Goal: Transaction & Acquisition: Purchase product/service

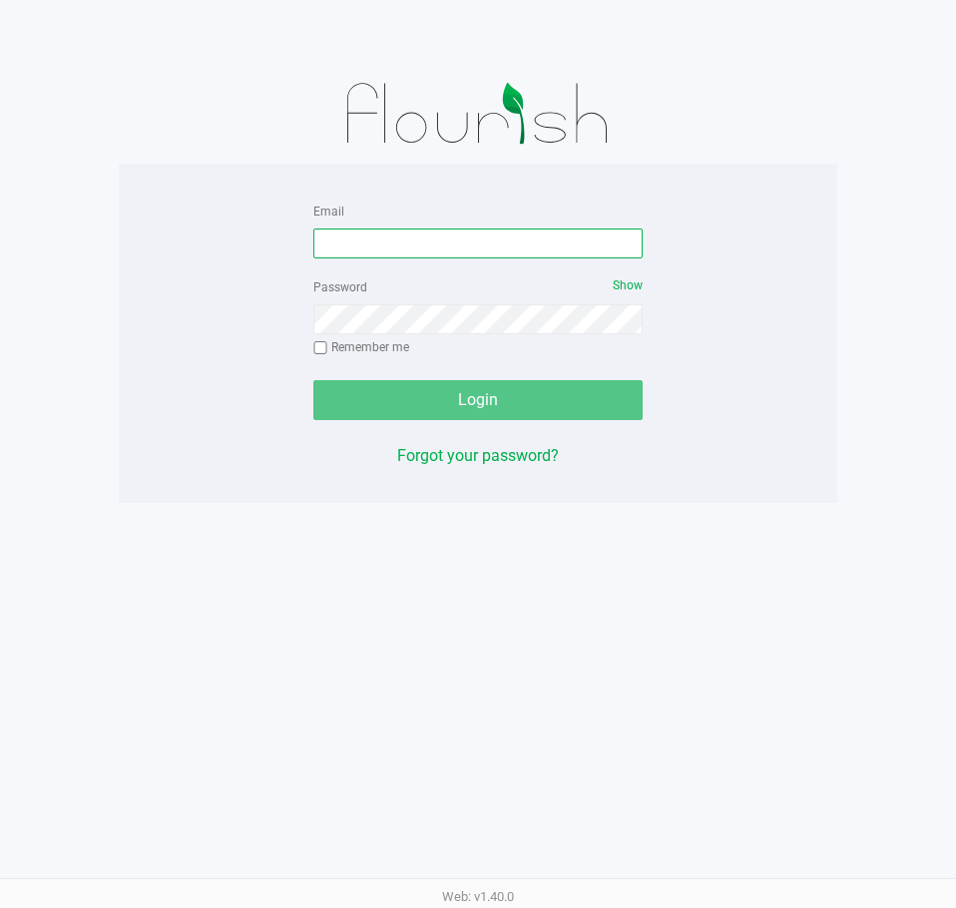
click at [440, 249] on input "Email" at bounding box center [477, 244] width 329 height 30
type input "[EMAIL_ADDRESS][DOMAIN_NAME]"
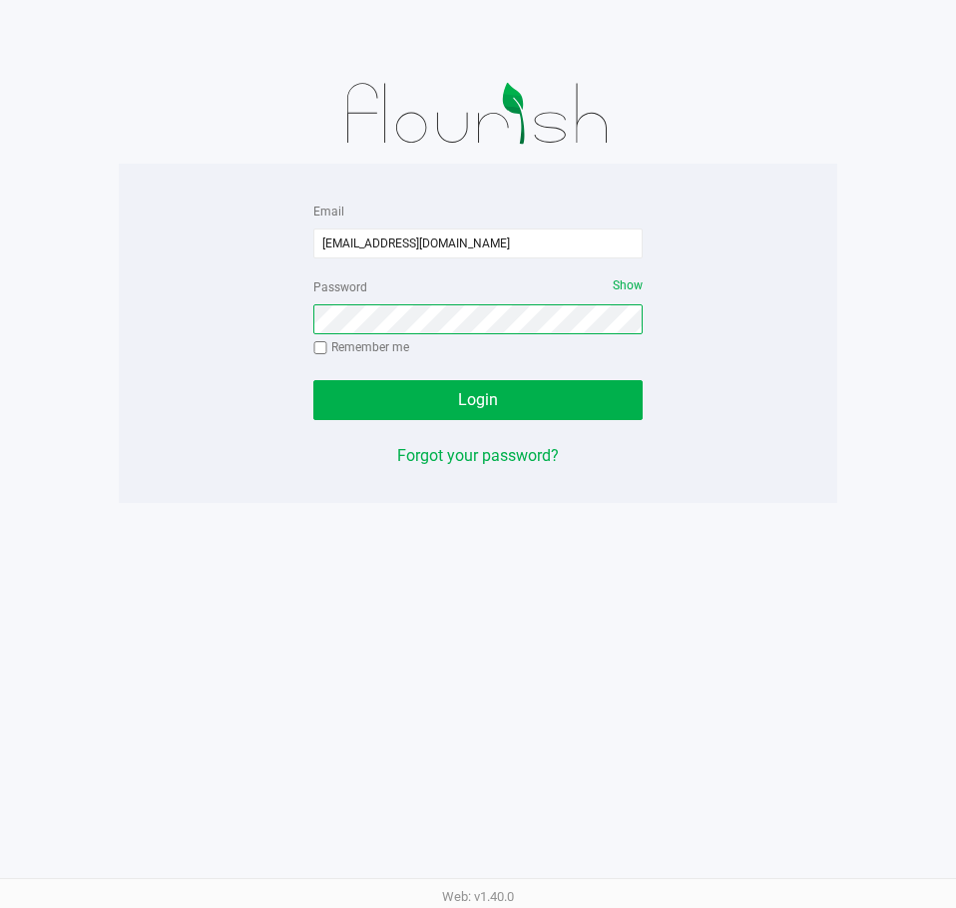
click at [313, 380] on button "Login" at bounding box center [477, 400] width 329 height 40
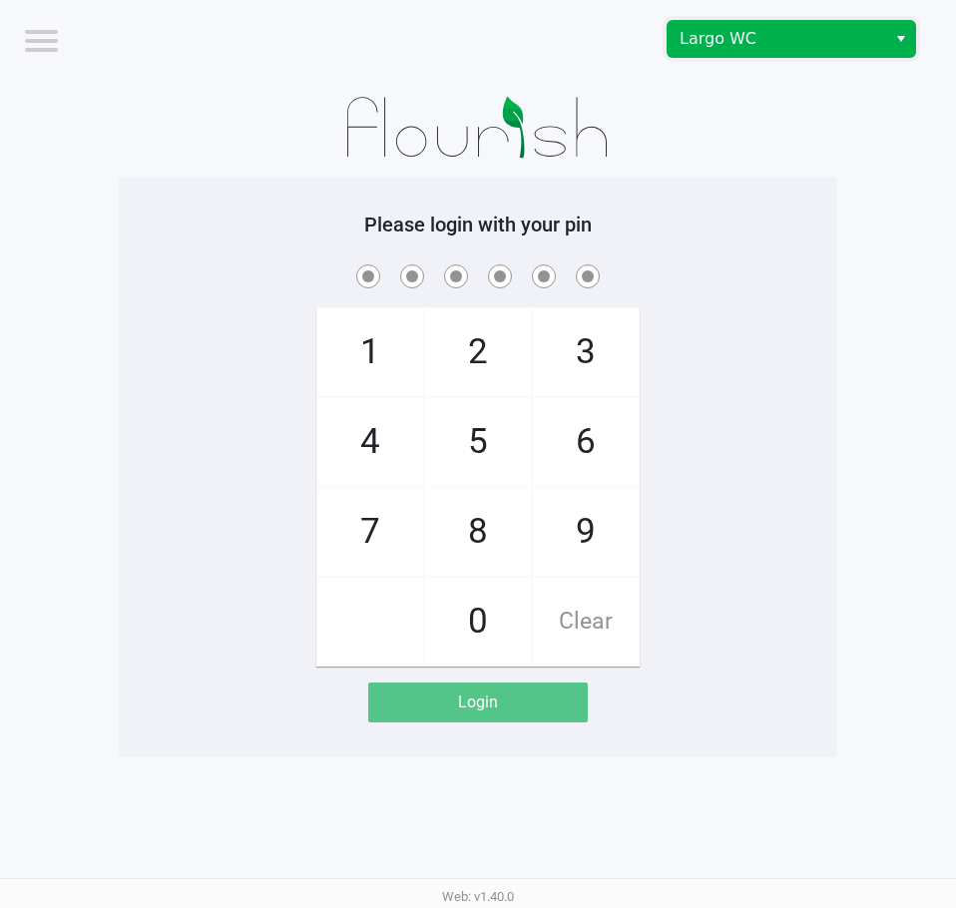
click at [731, 35] on span "Largo WC" at bounding box center [777, 39] width 195 height 24
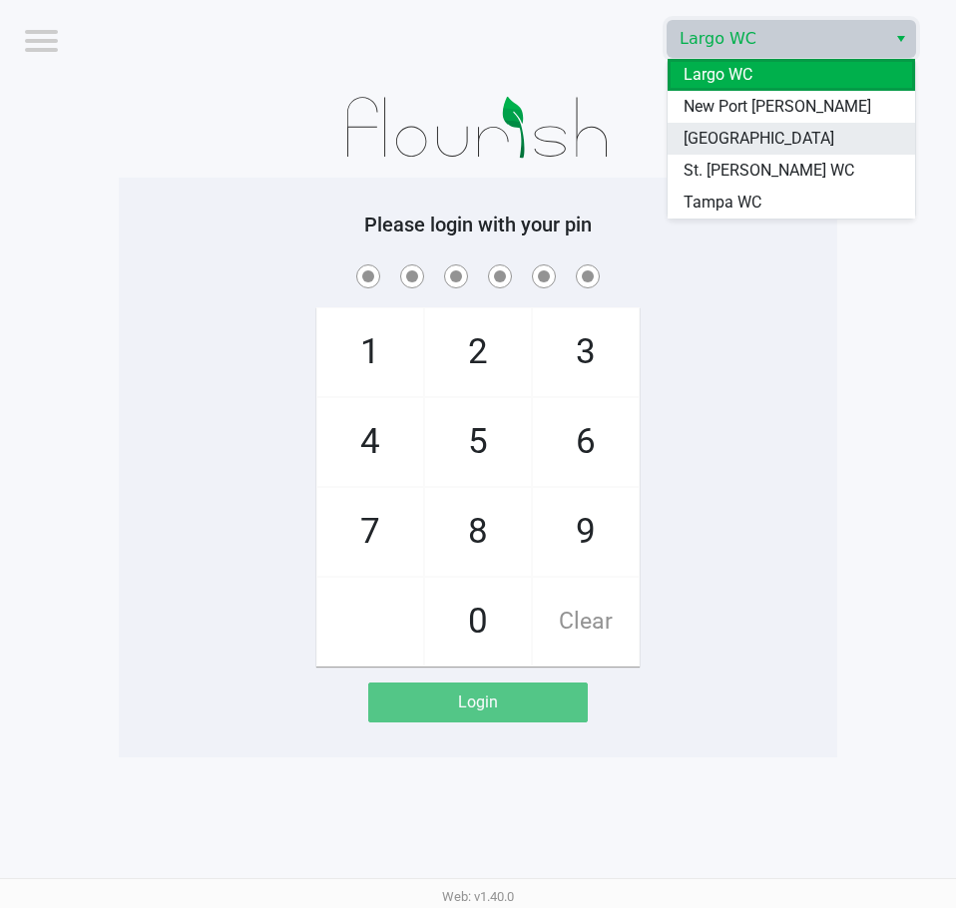
click at [770, 150] on span "[GEOGRAPHIC_DATA]" at bounding box center [759, 139] width 151 height 24
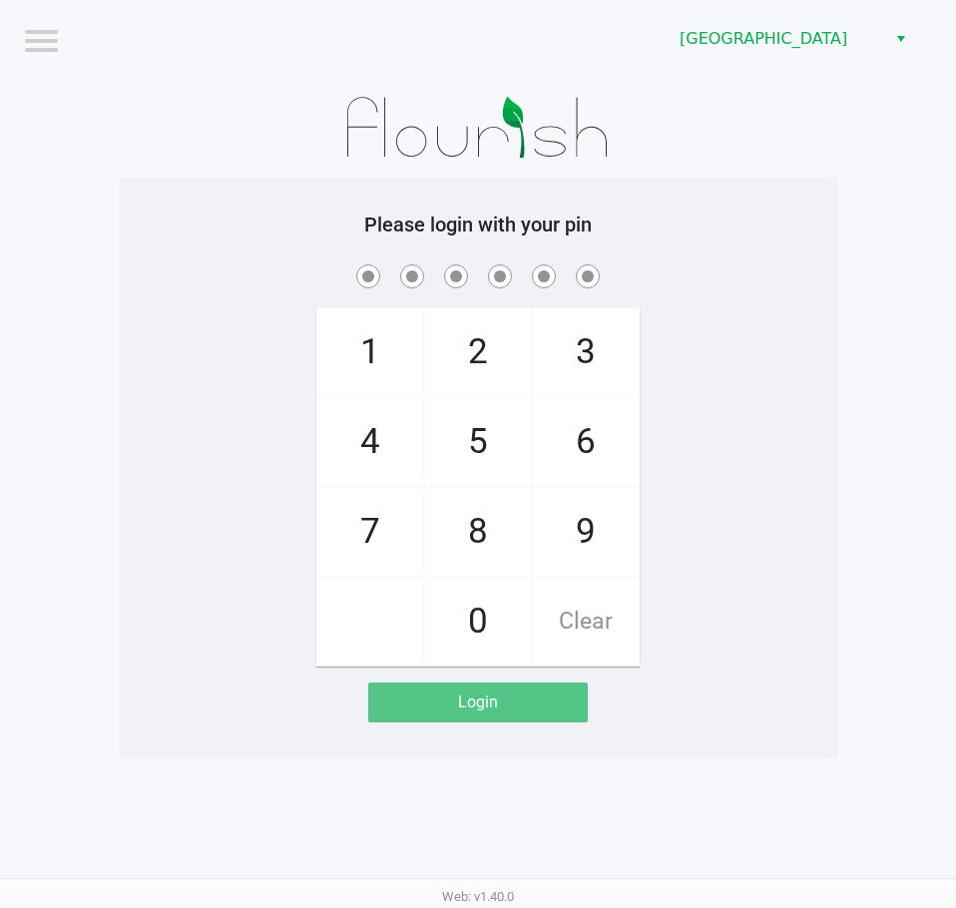
click at [582, 541] on span "9" at bounding box center [586, 532] width 106 height 88
checkbox input "true"
click at [477, 610] on span "0" at bounding box center [478, 622] width 106 height 88
checkbox input "true"
click at [498, 464] on span "5" at bounding box center [478, 442] width 106 height 88
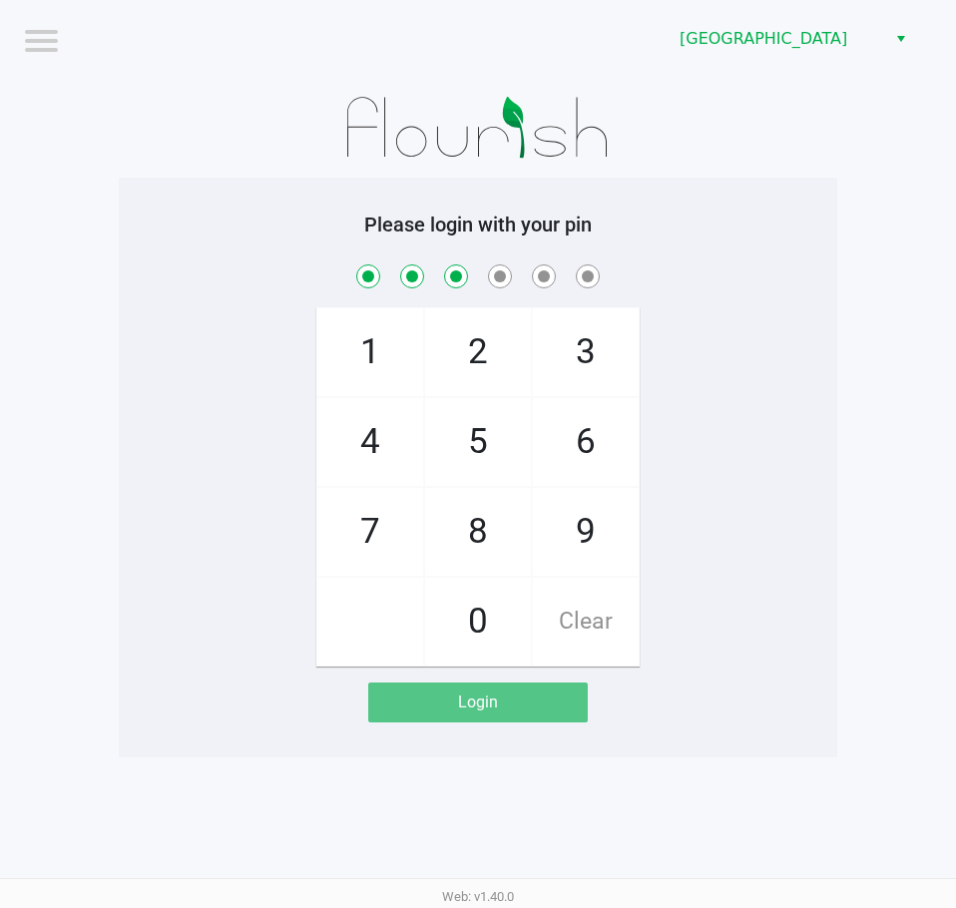
checkbox input "true"
click at [576, 362] on span "3" at bounding box center [586, 352] width 106 height 88
checkbox input "true"
click at [556, 516] on span "9" at bounding box center [586, 532] width 106 height 88
checkbox input "true"
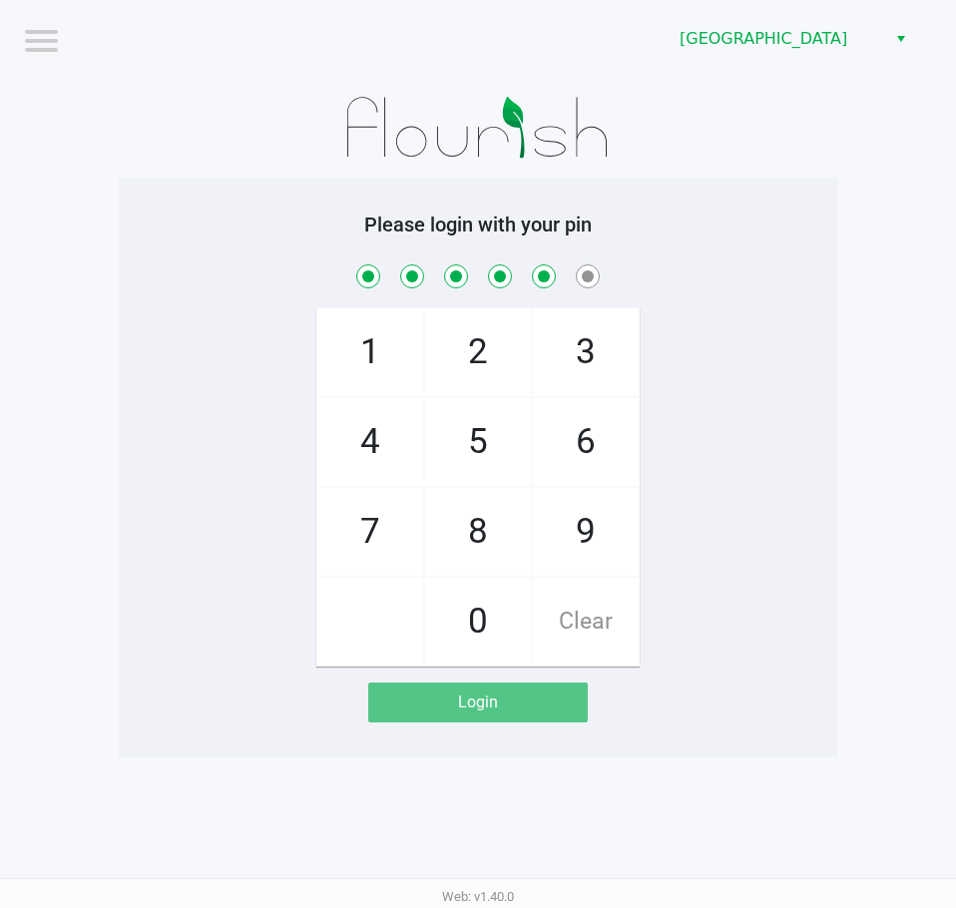
click at [461, 620] on span "0" at bounding box center [478, 622] width 106 height 88
checkbox input "true"
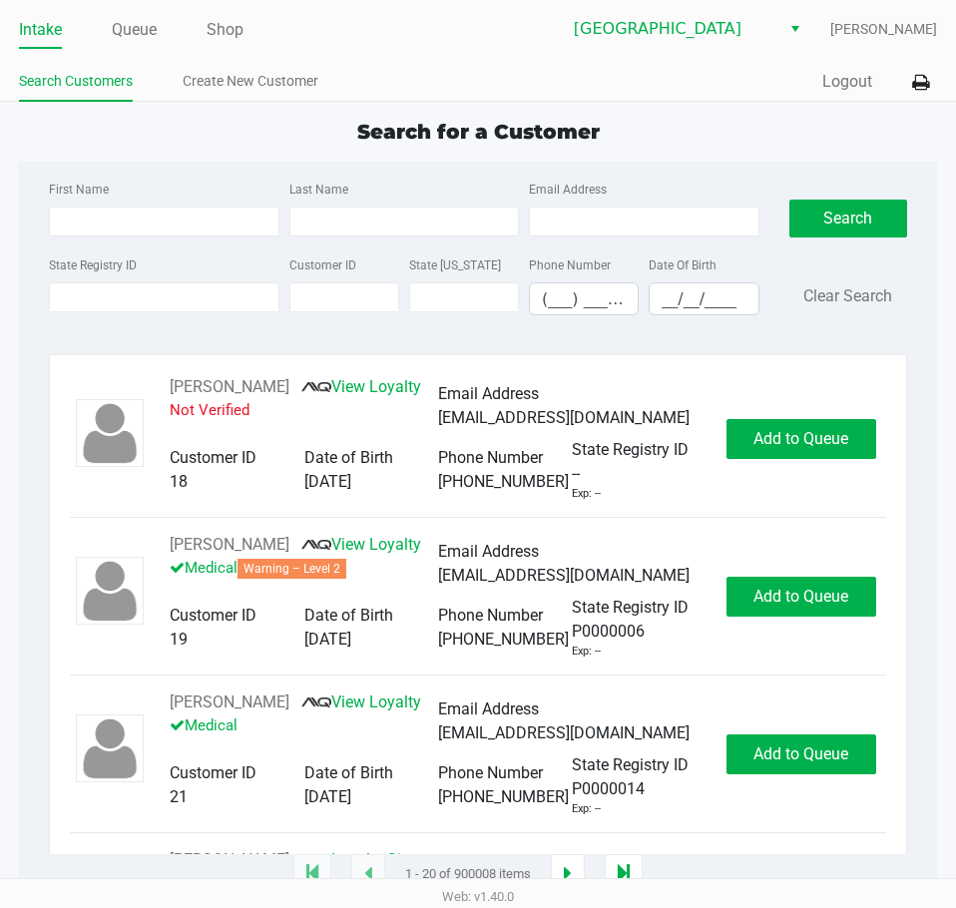
click at [128, 50] on div "Intake Queue Shop [GEOGRAPHIC_DATA] WC [PERSON_NAME] Search Customers Create Ne…" at bounding box center [478, 51] width 956 height 102
click at [133, 44] on li "Queue" at bounding box center [134, 31] width 45 height 35
click at [135, 32] on link "Queue" at bounding box center [134, 30] width 45 height 28
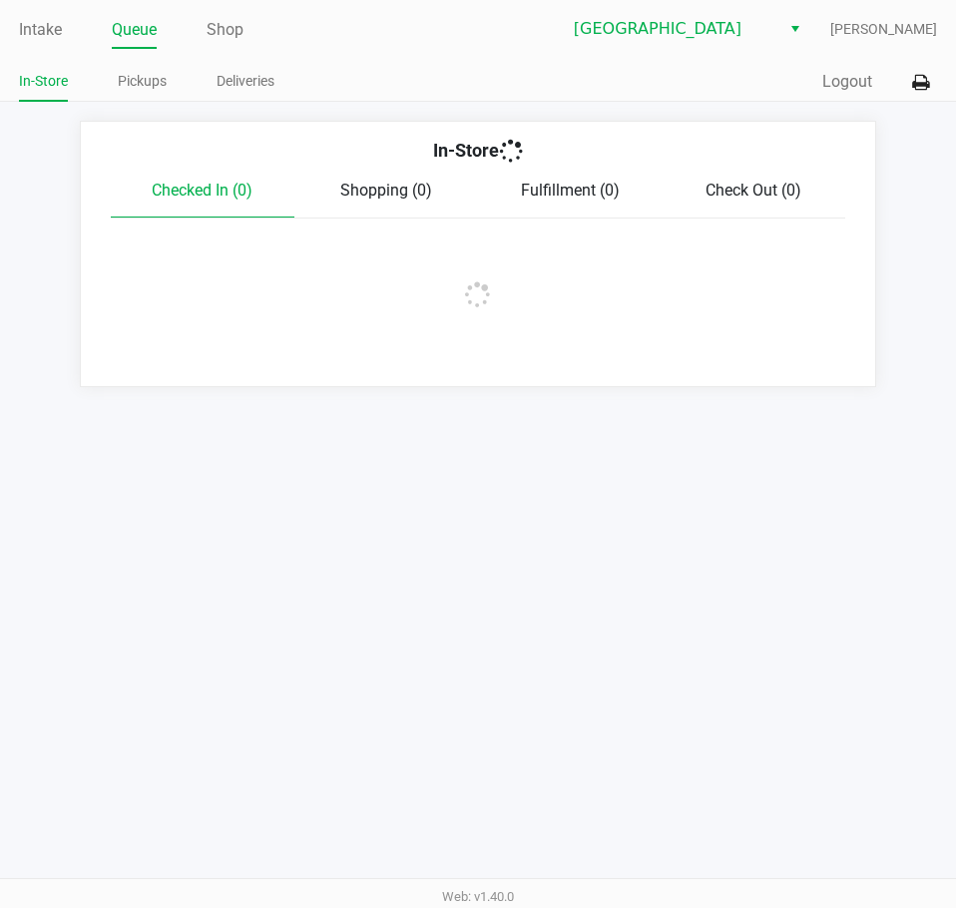
click at [156, 105] on app-point-of-sale "Intake Queue Shop [GEOGRAPHIC_DATA] WC [PERSON_NAME] In-Store Pickups Deliverie…" at bounding box center [478, 193] width 956 height 387
click at [144, 84] on link "Pickups" at bounding box center [142, 81] width 49 height 25
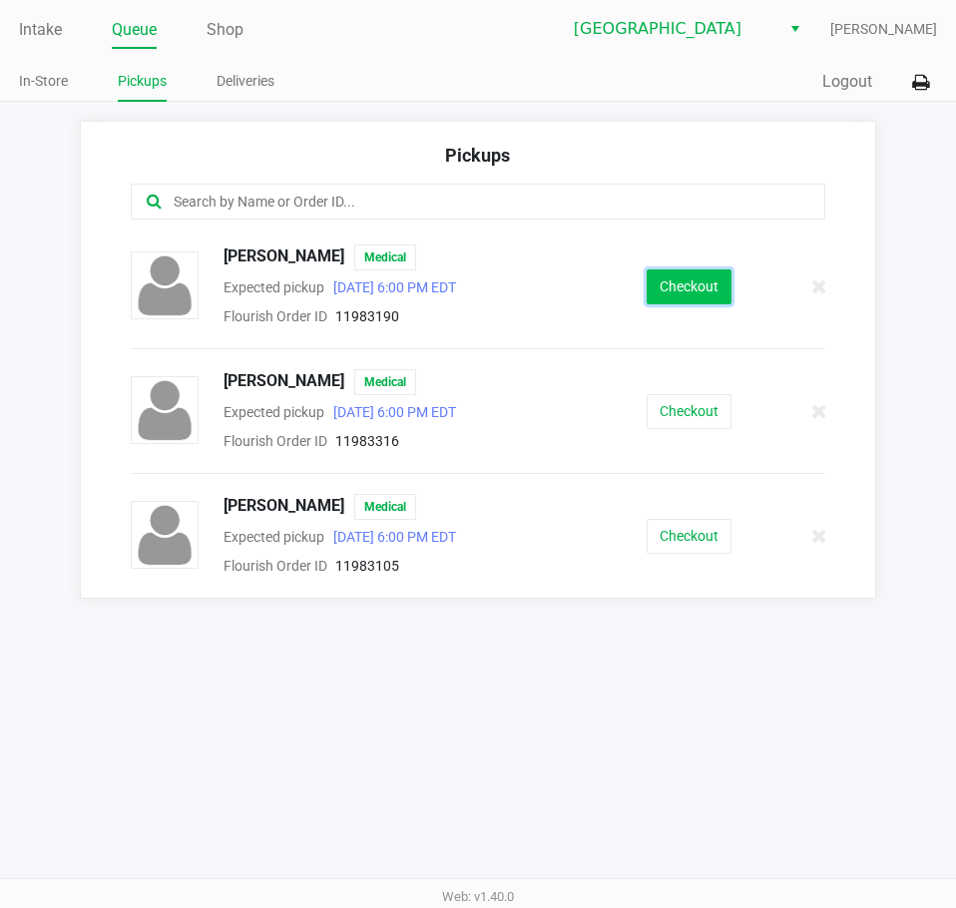
click at [719, 284] on button "Checkout" at bounding box center [689, 287] width 85 height 35
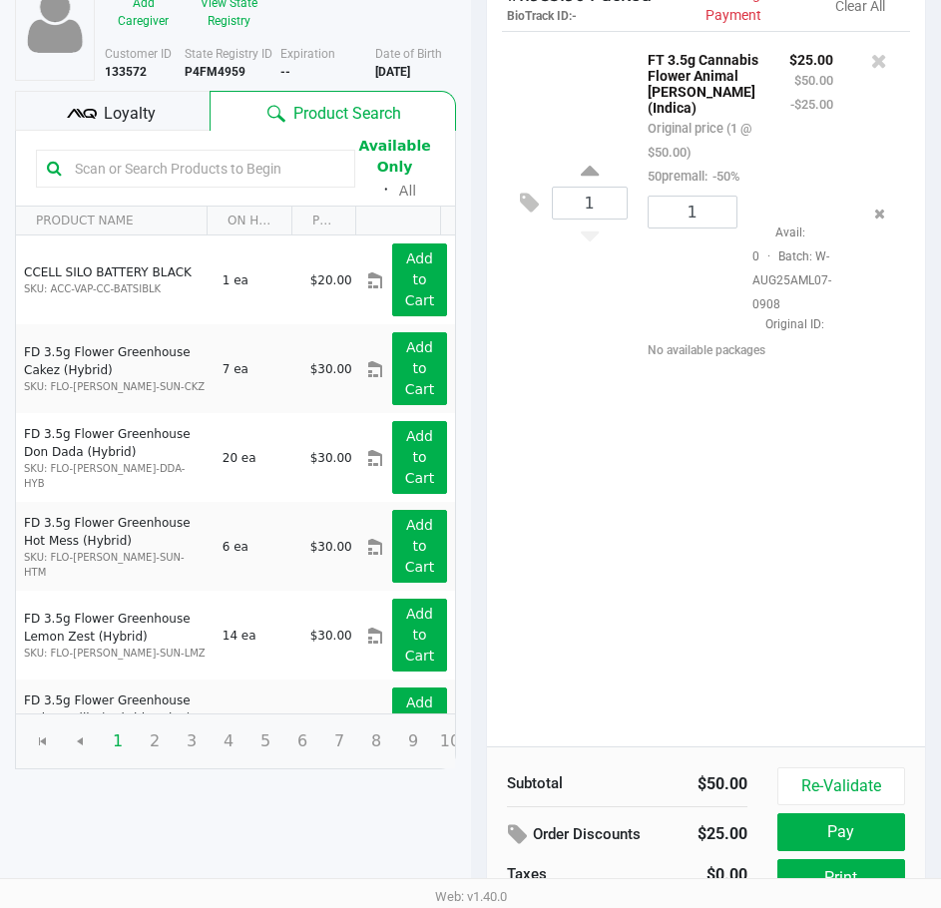
scroll to position [254, 0]
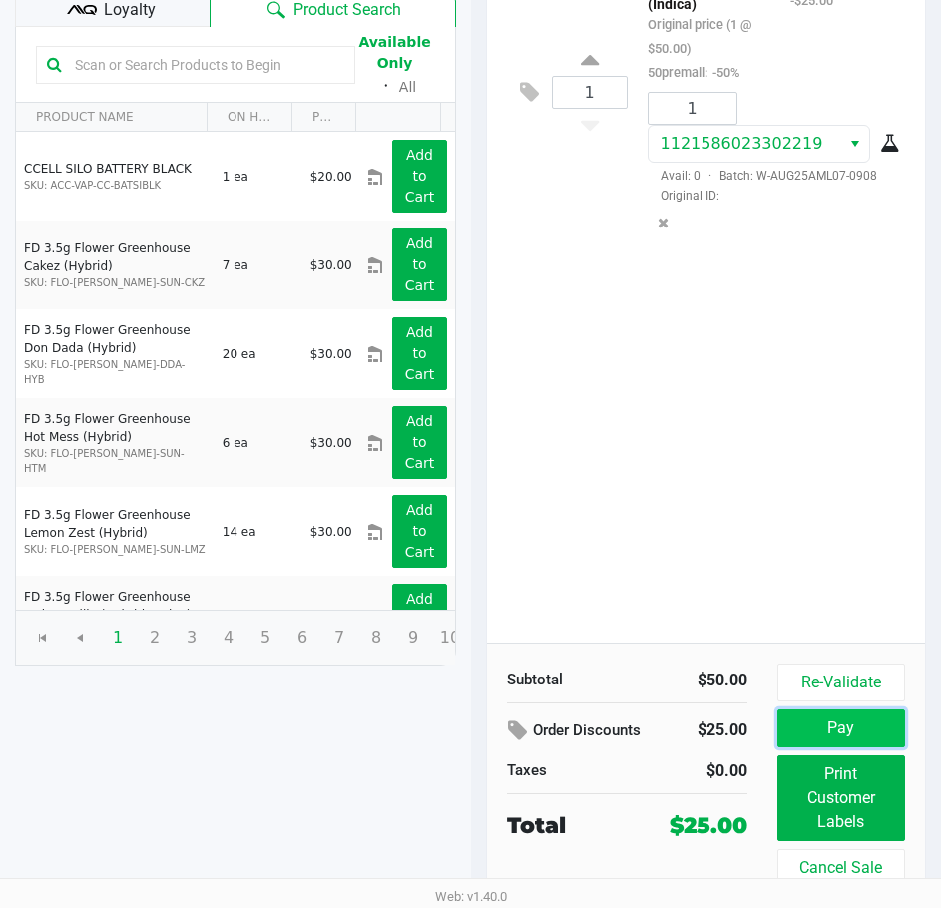
click at [837, 730] on button "Pay" at bounding box center [842, 729] width 128 height 38
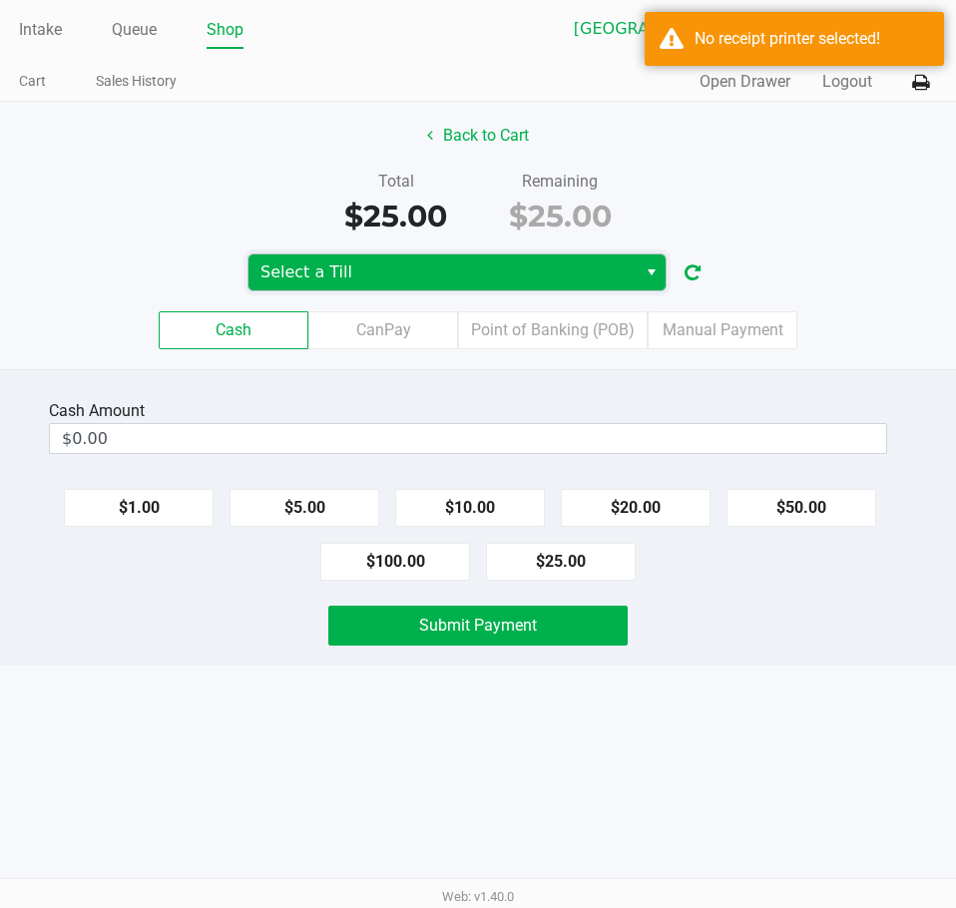
click at [352, 274] on span "Select a Till" at bounding box center [443, 273] width 364 height 24
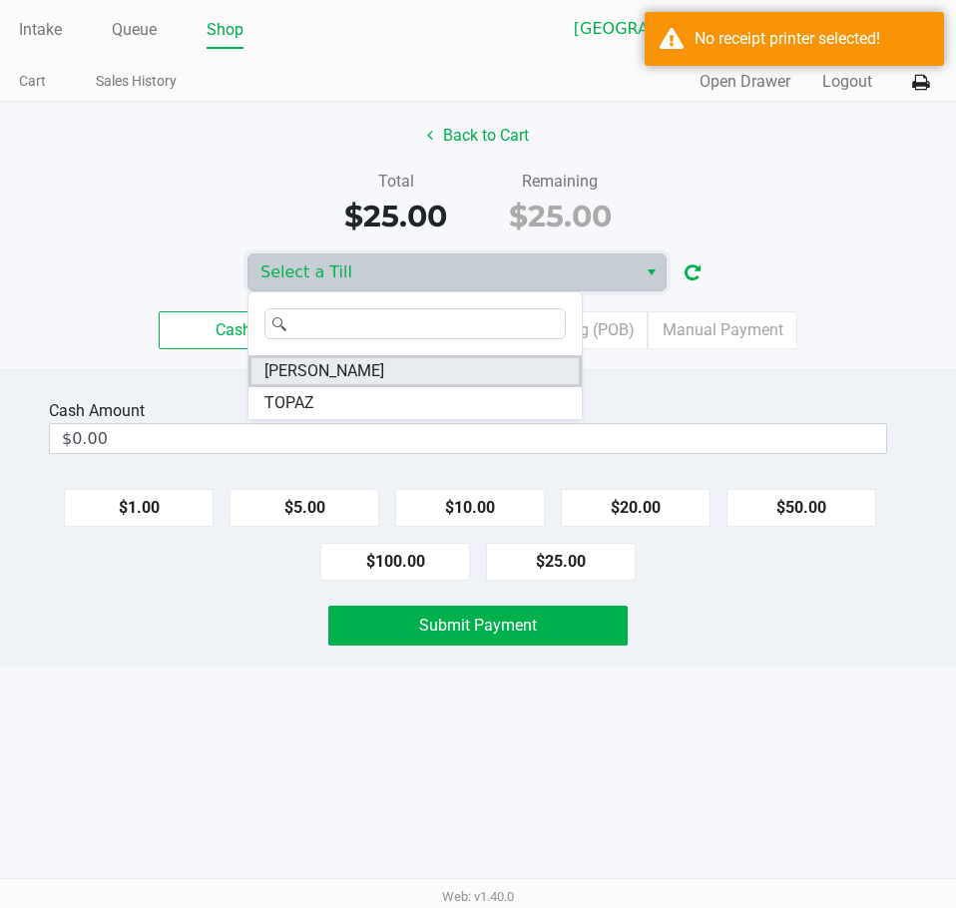
click at [358, 367] on li "[PERSON_NAME]" at bounding box center [415, 371] width 333 height 32
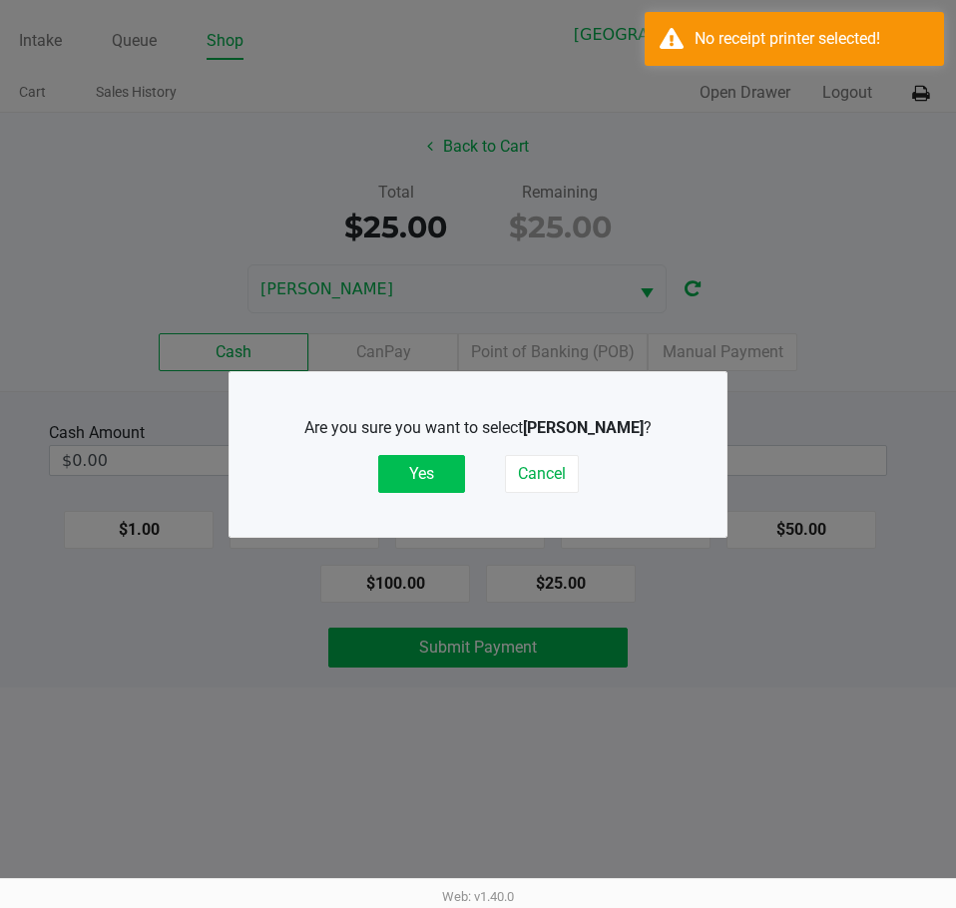
click at [416, 482] on button "Yes" at bounding box center [421, 474] width 87 height 38
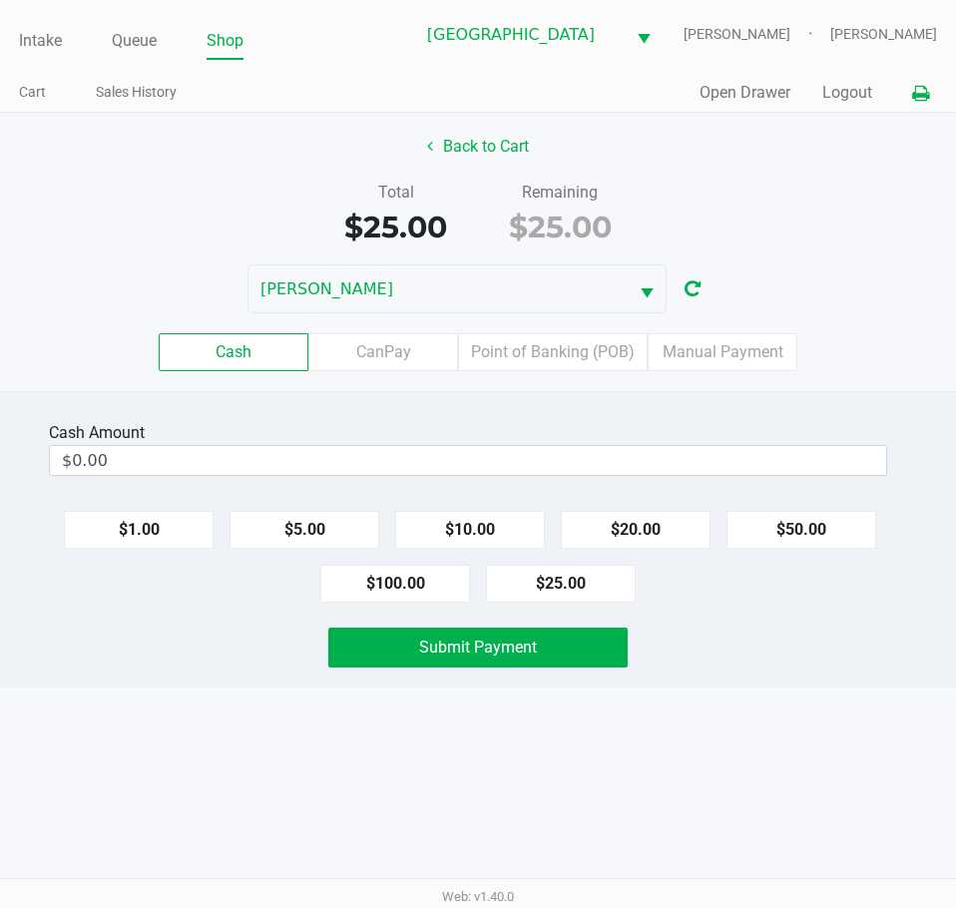
click at [923, 104] on button at bounding box center [920, 93] width 33 height 37
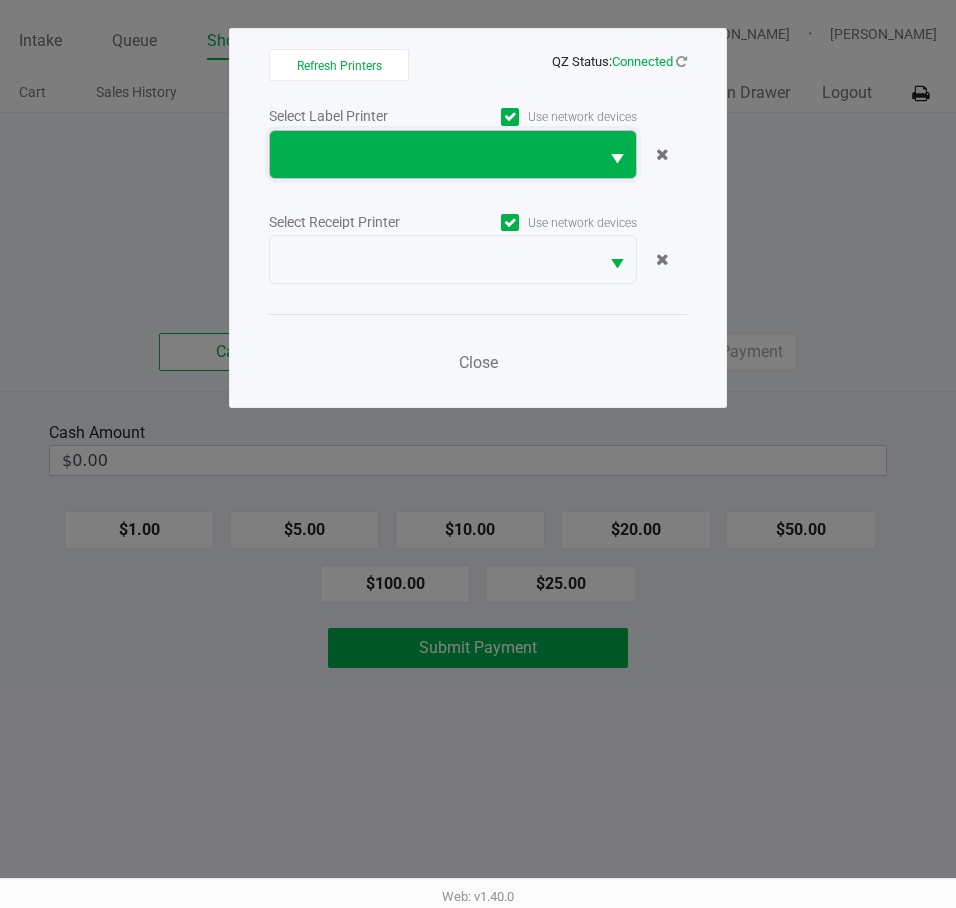
click at [377, 164] on span at bounding box center [433, 155] width 303 height 24
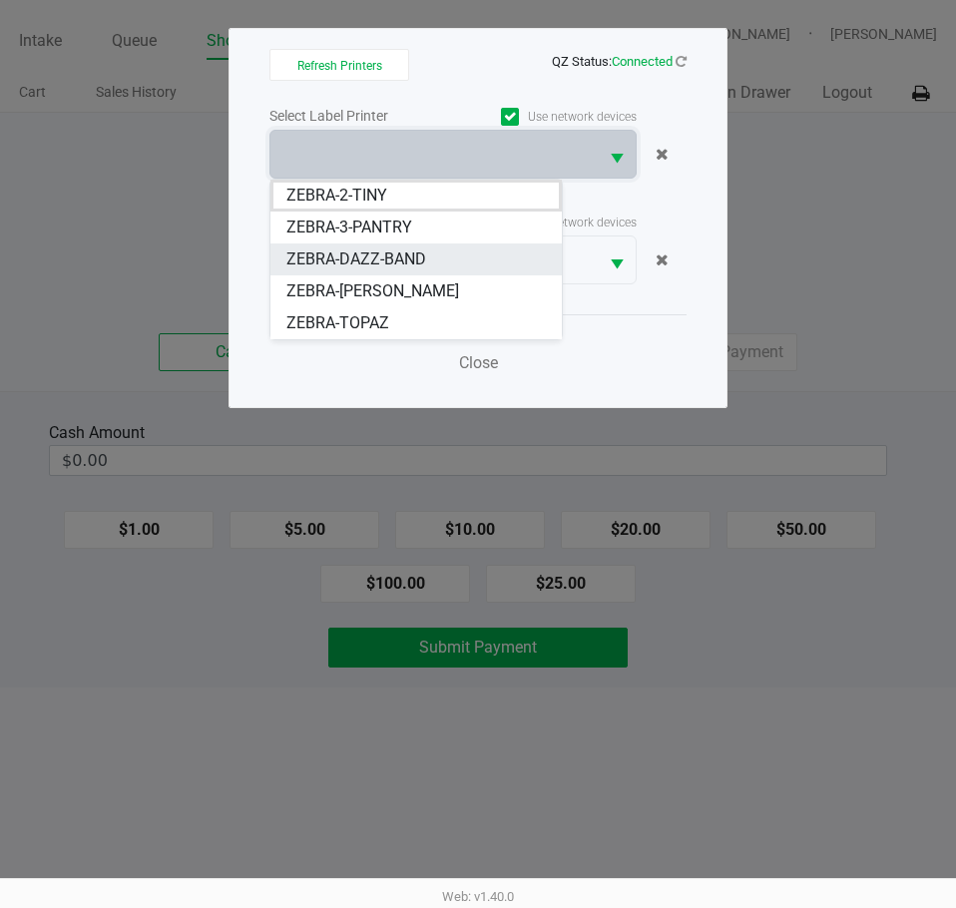
click at [377, 262] on span "ZEBRA-DAZZ-BAND" at bounding box center [356, 260] width 140 height 24
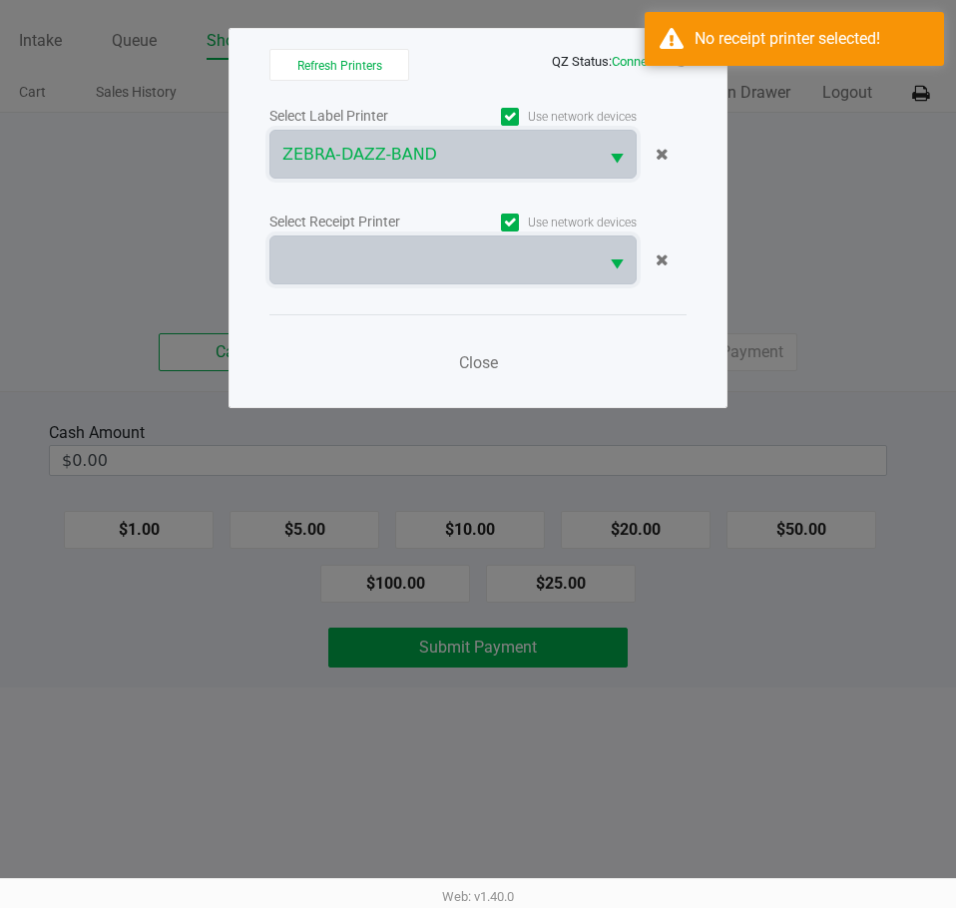
click at [377, 262] on span at bounding box center [433, 261] width 303 height 24
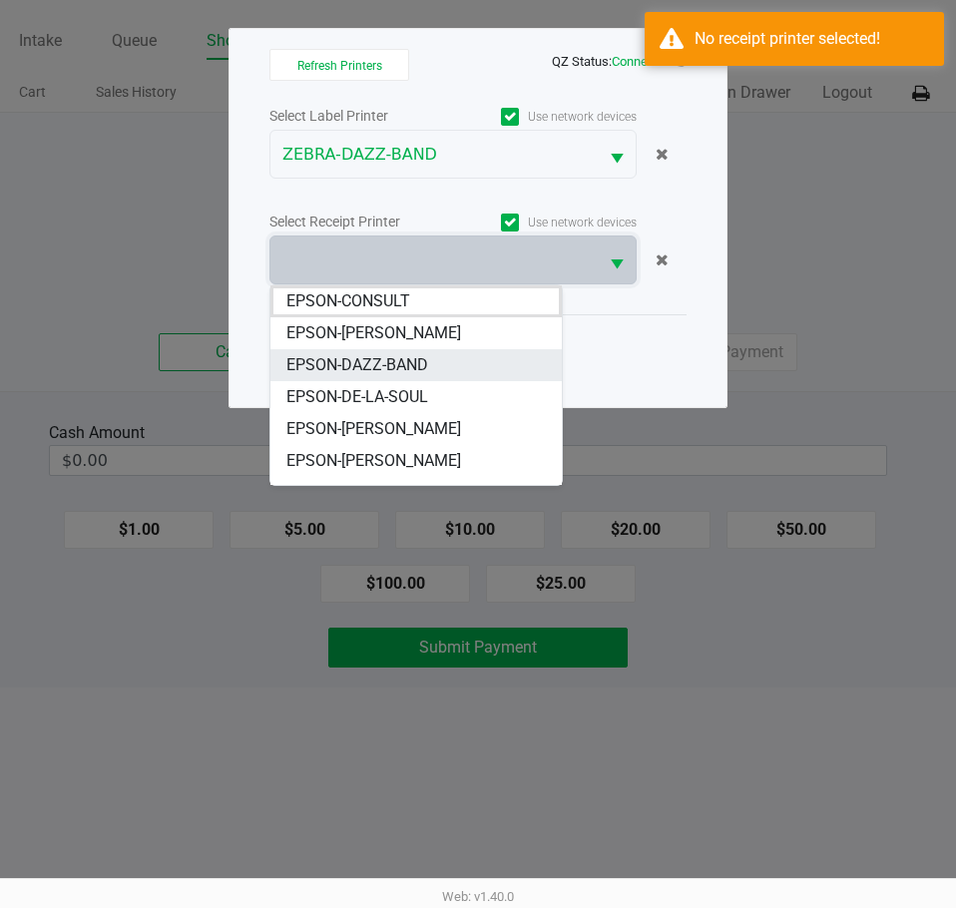
click at [386, 356] on span "EPSON-DAZZ-BAND" at bounding box center [357, 365] width 142 height 24
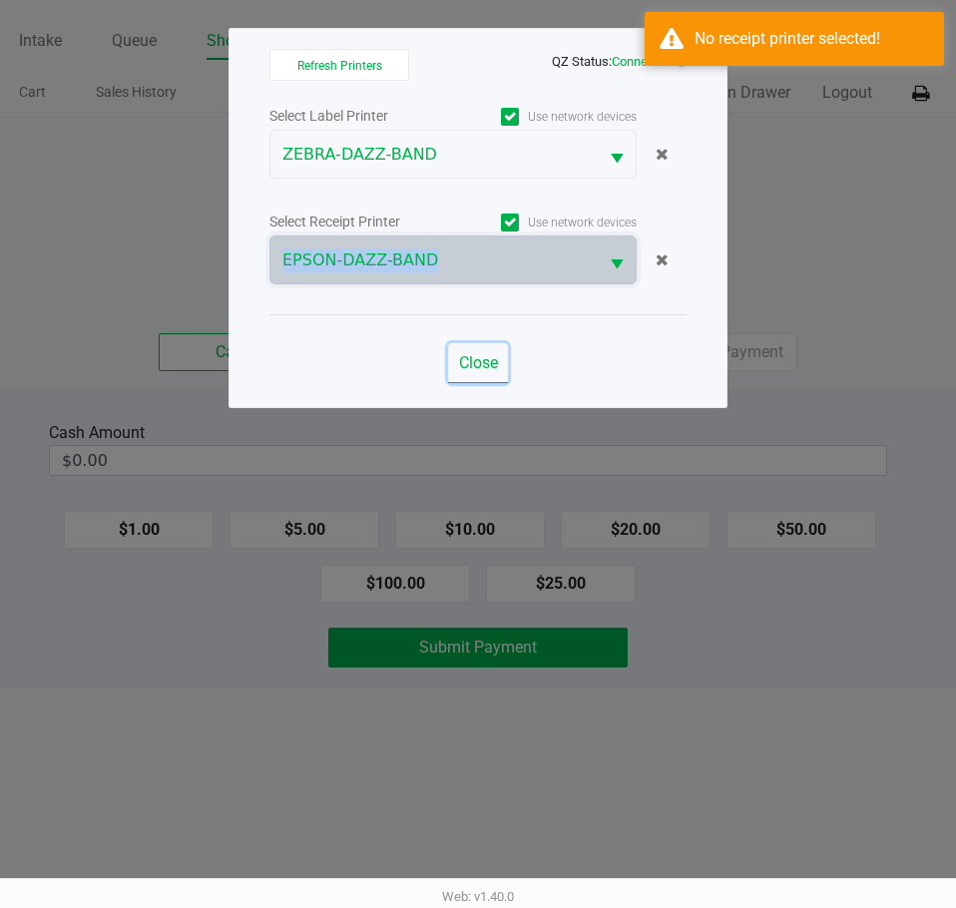
click at [488, 359] on span "Close" at bounding box center [478, 362] width 39 height 19
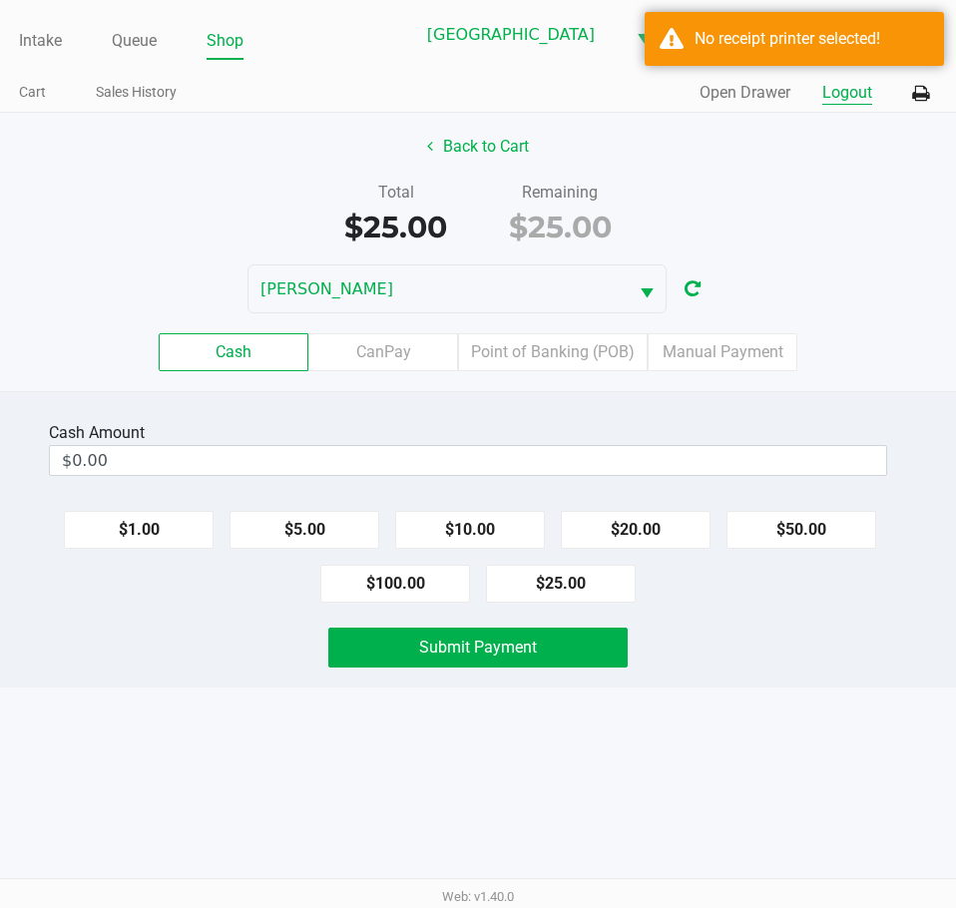
click at [865, 88] on button "Logout" at bounding box center [847, 93] width 50 height 24
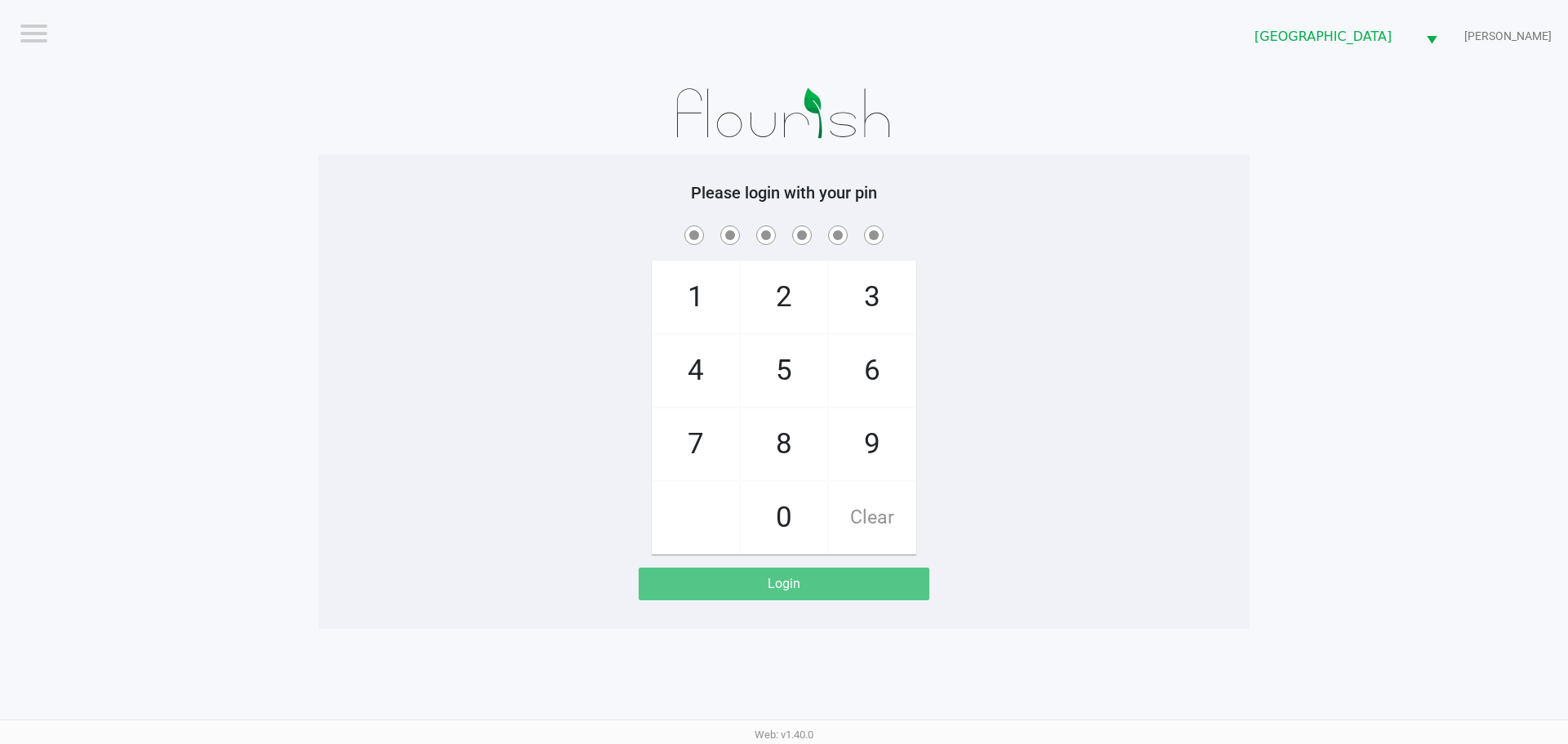
click at [782, 440] on div "1 4 7 2 5 8 0 3 6 9 Clear" at bounding box center [784, 388] width 931 height 332
checkbox input "true"
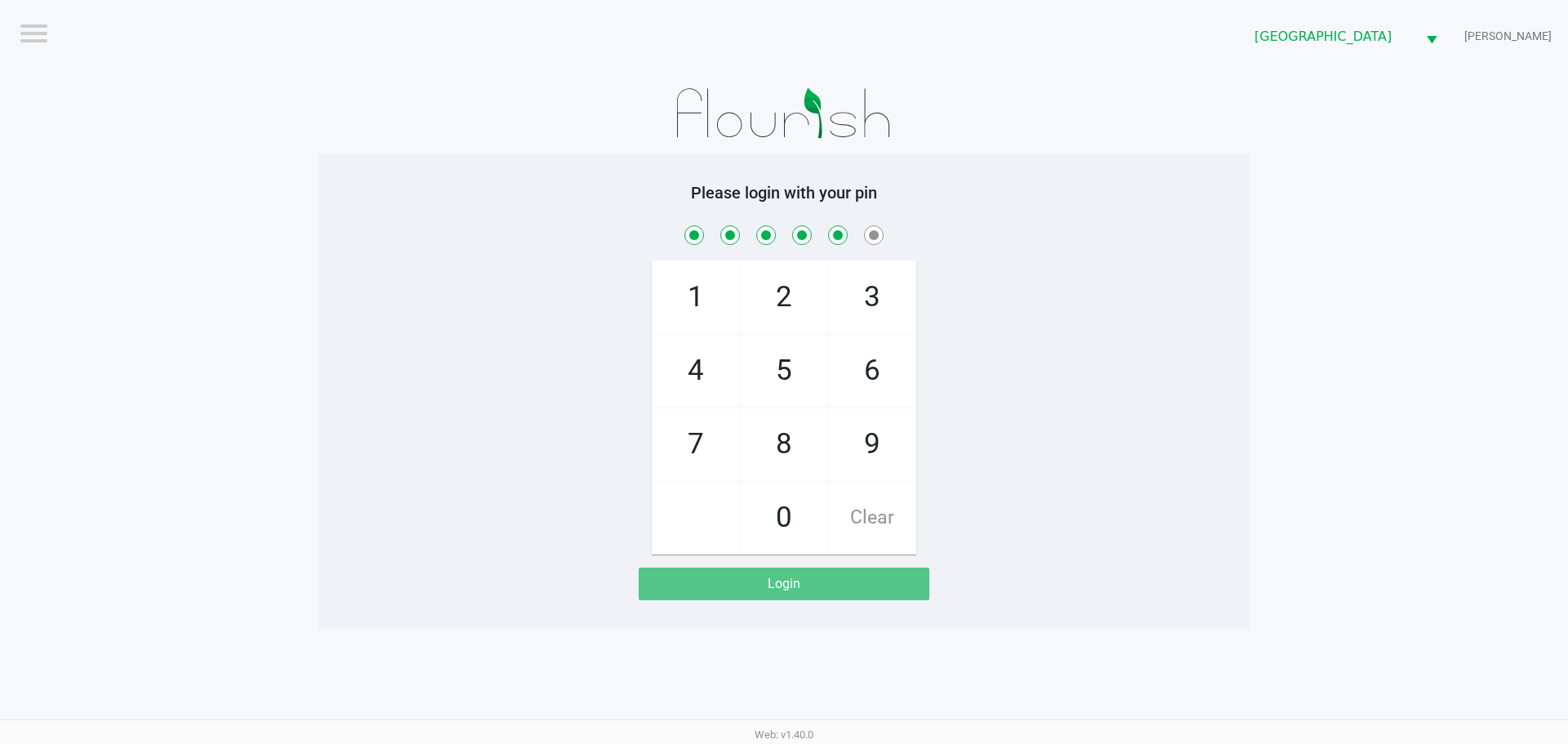
checkbox input "true"
